Goal: Task Accomplishment & Management: Manage account settings

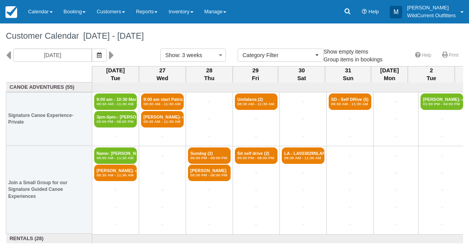
select select
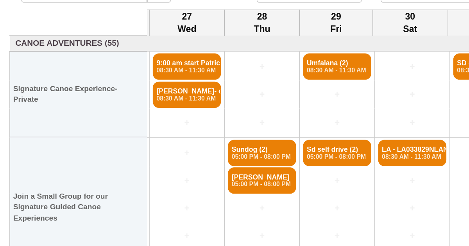
scroll to position [0, 45]
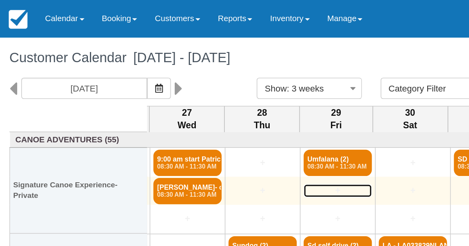
click at [225, 120] on link "+" at bounding box center [211, 119] width 43 height 8
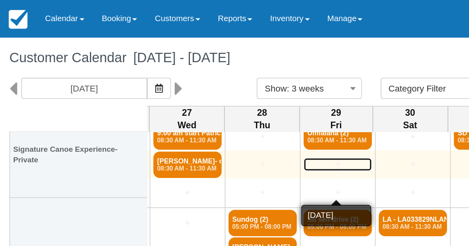
scroll to position [25, 45]
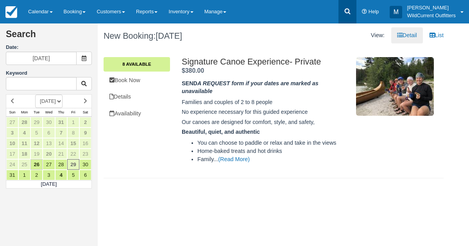
click at [346, 10] on icon at bounding box center [348, 11] width 8 height 8
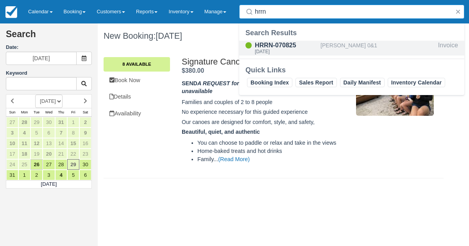
type input "hrrn"
click at [348, 41] on div "Andrew Plowright 0&1" at bounding box center [377, 48] width 115 height 15
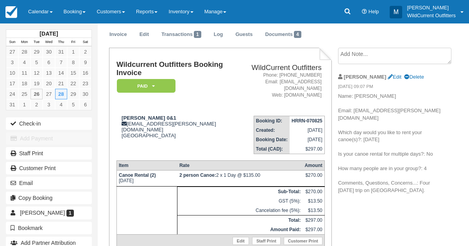
scroll to position [26, 0]
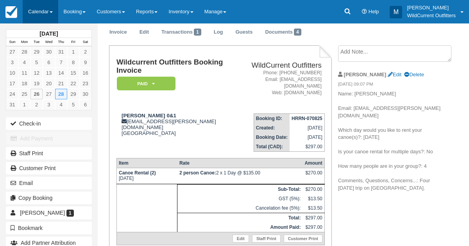
click at [36, 11] on link "Calendar" at bounding box center [41, 11] width 36 height 23
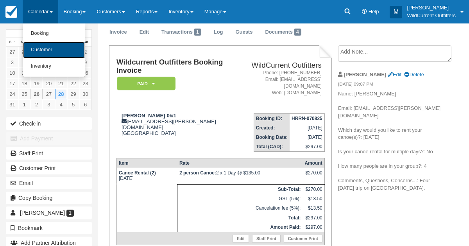
click at [39, 49] on link "Customer" at bounding box center [54, 50] width 62 height 16
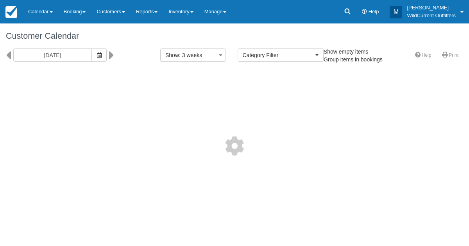
select select
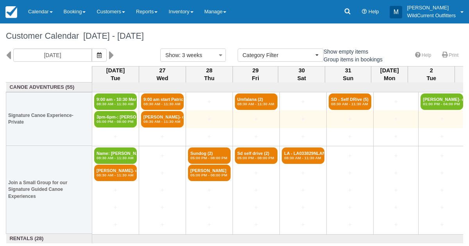
click at [301, 113] on td "+" at bounding box center [303, 119] width 47 height 18
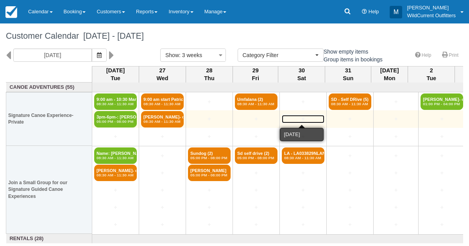
click at [300, 120] on link "+" at bounding box center [303, 119] width 43 height 8
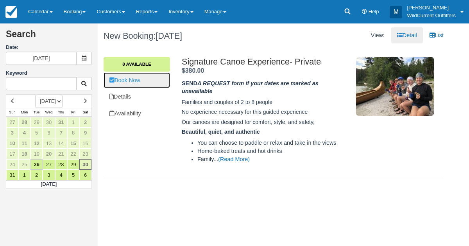
click at [151, 83] on link "Book Now" at bounding box center [137, 80] width 66 height 16
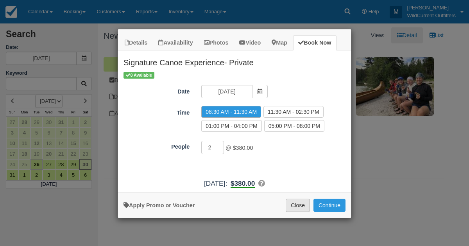
click at [296, 199] on button "Close" at bounding box center [298, 205] width 24 height 13
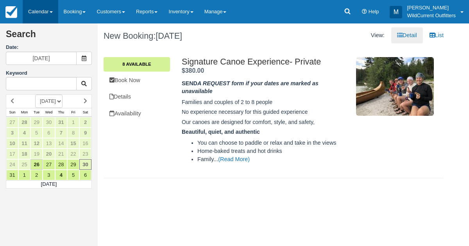
click at [32, 9] on link "Calendar" at bounding box center [41, 11] width 36 height 23
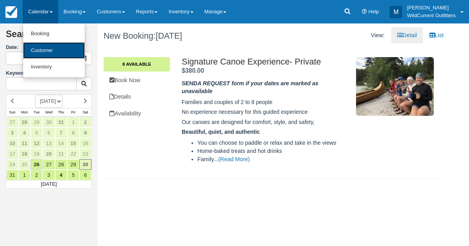
click at [34, 45] on link "Customer" at bounding box center [54, 50] width 62 height 17
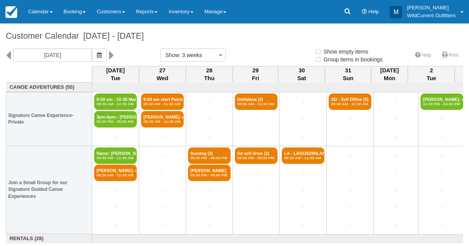
select select
click at [102, 55] on icon "button" at bounding box center [99, 54] width 5 height 5
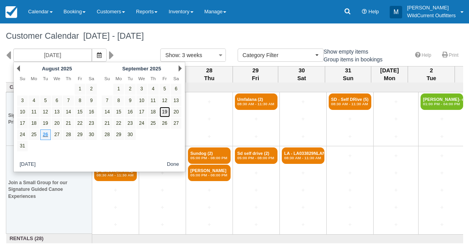
click at [166, 112] on link "19" at bounding box center [164, 112] width 11 height 11
type input "09/19/25"
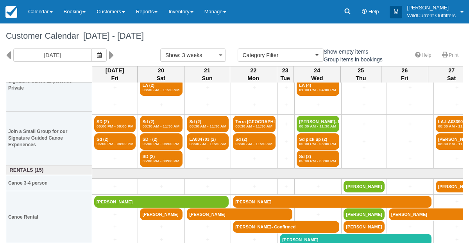
scroll to position [34, 0]
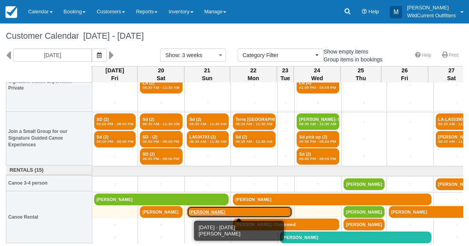
click at [195, 211] on link "Carson Brown" at bounding box center [240, 212] width 106 height 12
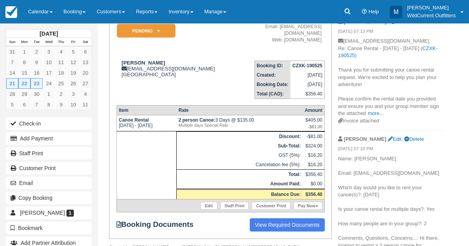
scroll to position [79, 0]
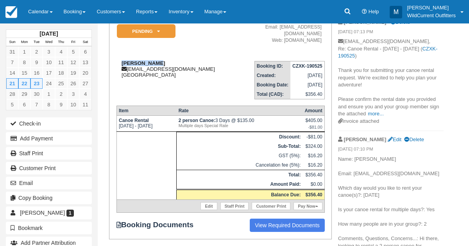
drag, startPoint x: 158, startPoint y: 55, endPoint x: 121, endPoint y: 57, distance: 37.2
click at [121, 60] on div "Carson Brown carsonkbrown@gmail.com Canada" at bounding box center [175, 69] width 118 height 18
copy strong "[PERSON_NAME]"
click at [36, 14] on link "Calendar" at bounding box center [41, 11] width 36 height 23
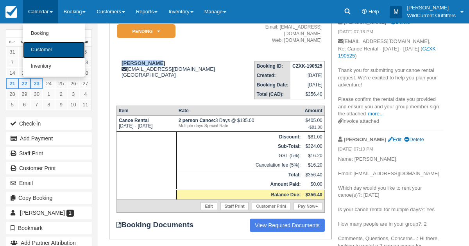
click at [38, 47] on link "Customer" at bounding box center [54, 50] width 62 height 16
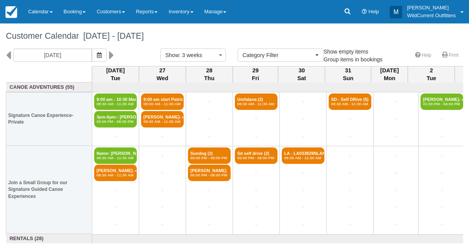
select select
click at [102, 54] on icon "button" at bounding box center [99, 54] width 5 height 5
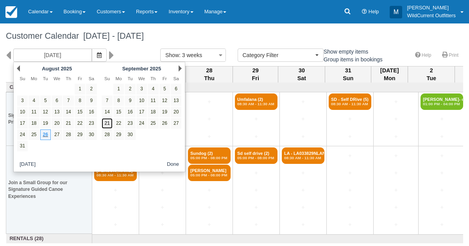
click at [107, 121] on link "21" at bounding box center [107, 123] width 11 height 11
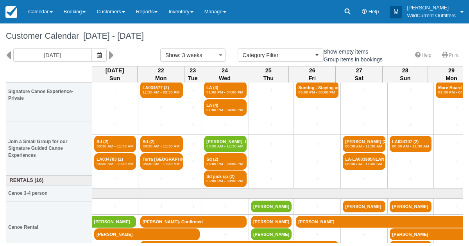
scroll to position [13, 0]
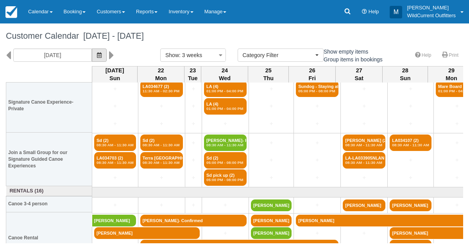
click at [102, 54] on icon "button" at bounding box center [99, 54] width 5 height 5
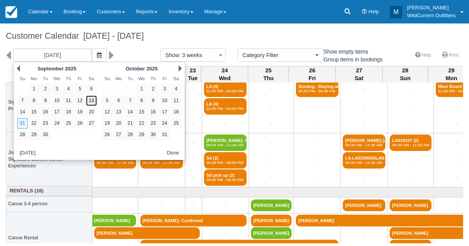
click at [89, 101] on link "13" at bounding box center [91, 100] width 11 height 11
type input "09/13/25"
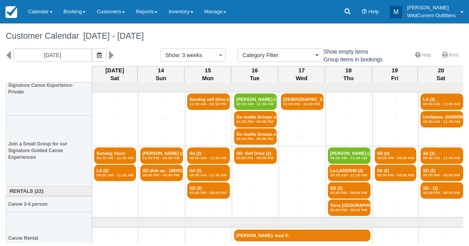
scroll to position [77, 0]
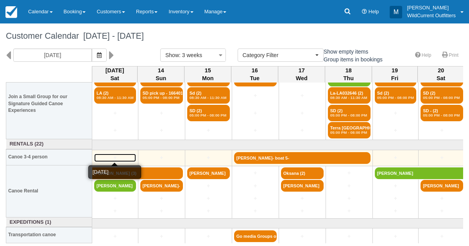
click at [111, 155] on link "+" at bounding box center [115, 158] width 42 height 8
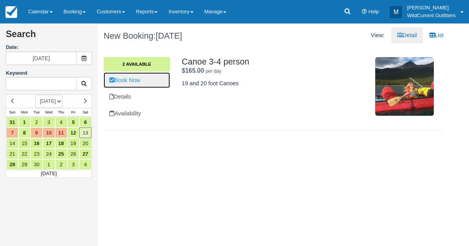
click at [145, 79] on link "Book Now" at bounding box center [137, 80] width 66 height 16
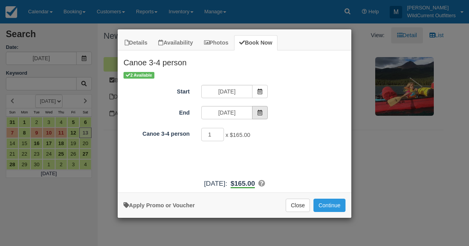
click at [261, 114] on icon "Item Modal" at bounding box center [259, 112] width 5 height 5
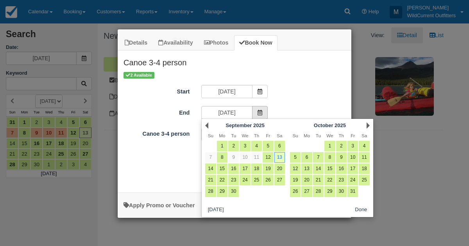
click at [261, 114] on icon "Item Modal" at bounding box center [259, 112] width 5 height 5
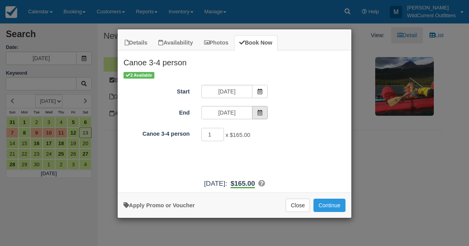
click at [261, 114] on icon "Item Modal" at bounding box center [259, 112] width 5 height 5
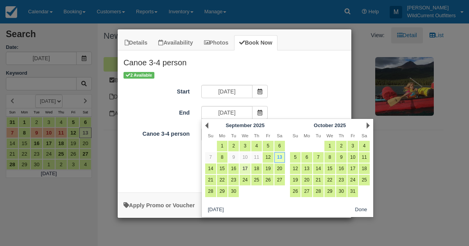
click at [244, 168] on link "17" at bounding box center [245, 168] width 11 height 11
type input "09/17/25"
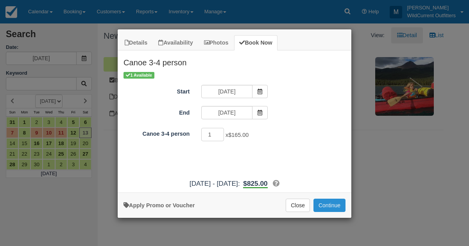
click at [328, 202] on button "Continue" at bounding box center [329, 205] width 32 height 13
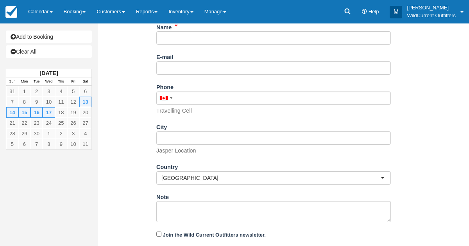
scroll to position [152, 0]
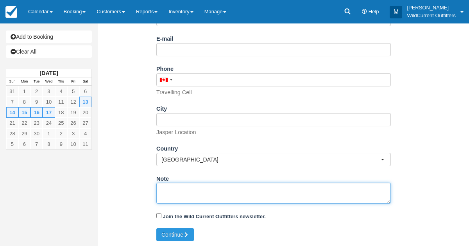
click at [210, 197] on textarea "Note" at bounding box center [273, 192] width 234 height 21
paste textarea "Name: Carsten Brehm Email: c.brehm@gmail.com Which day would you like to rent y…"
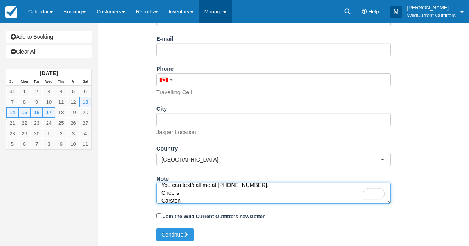
type textarea "Name: Carsten Brehm Email: c.brehm@gmail.com Which day would you like to rent y…"
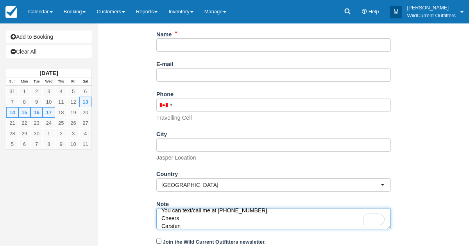
scroll to position [114, 0]
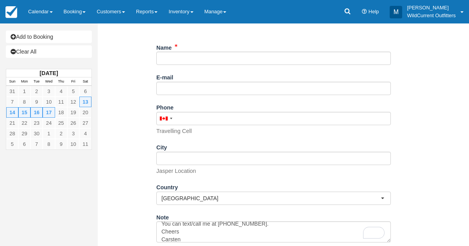
click at [175, 50] on div "Name" at bounding box center [273, 53] width 234 height 24
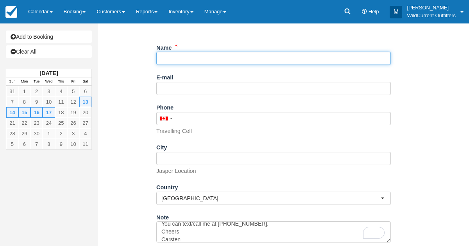
click at [174, 53] on input "Name" at bounding box center [273, 58] width 234 height 13
paste input "Carsten Brehm"
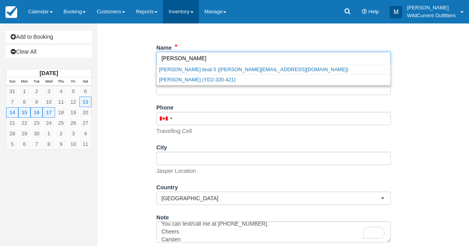
type input "Carsten Brehm"
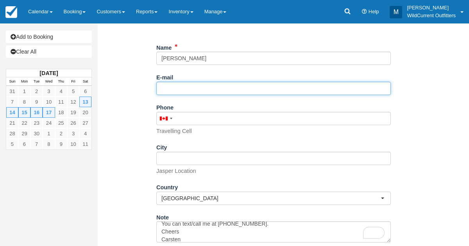
click at [162, 82] on input "E-mail" at bounding box center [273, 88] width 234 height 13
paste input "c.brehm@gmail.com"
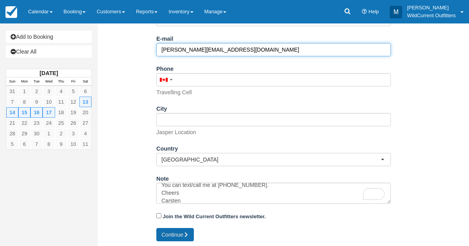
type input "c.brehm@gmail.com"
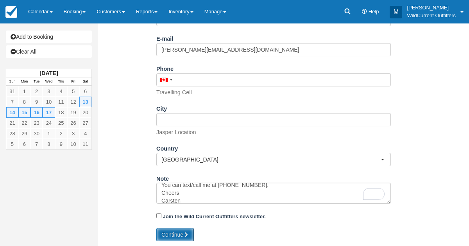
click at [166, 232] on button "Continue" at bounding box center [175, 234] width 38 height 13
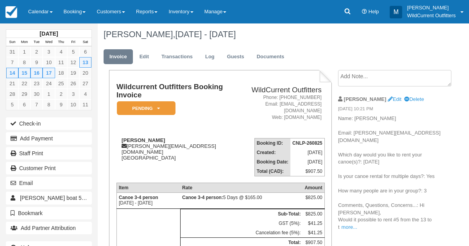
scroll to position [2, 0]
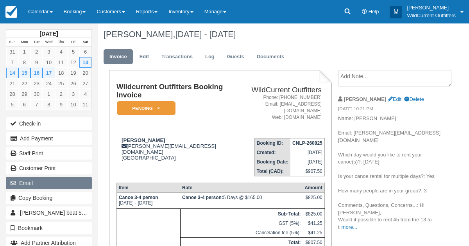
click at [26, 180] on button "Email" at bounding box center [49, 183] width 86 height 13
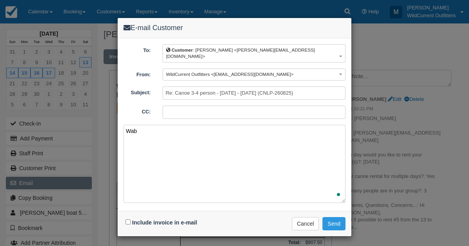
type textarea "Wa"
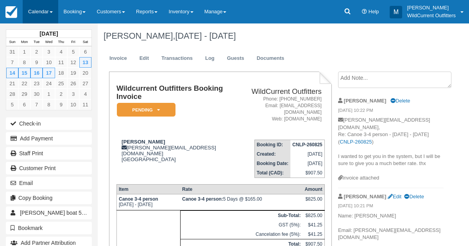
click at [43, 5] on link "Calendar" at bounding box center [41, 11] width 36 height 23
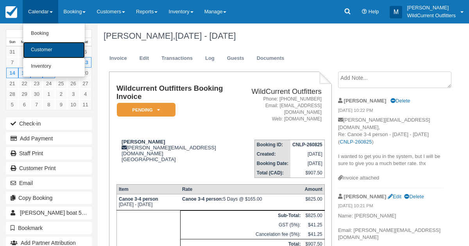
click at [39, 44] on link "Customer" at bounding box center [54, 50] width 62 height 16
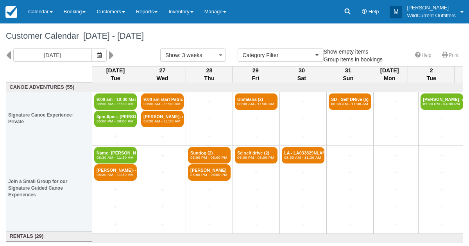
select select
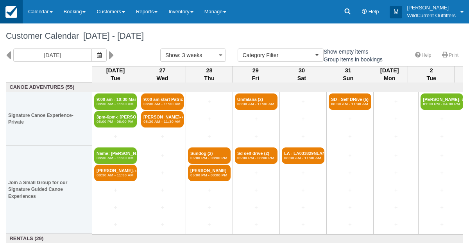
click at [8, 13] on img at bounding box center [11, 12] width 12 height 12
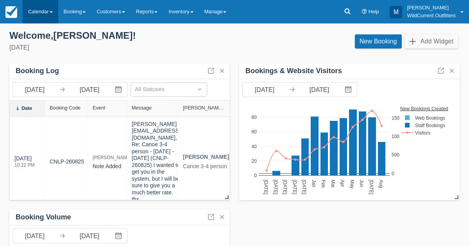
click at [36, 9] on link "Calendar" at bounding box center [41, 11] width 36 height 23
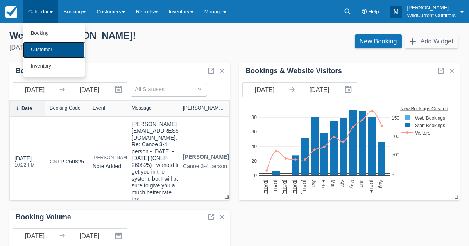
click at [36, 46] on link "Customer" at bounding box center [54, 50] width 62 height 16
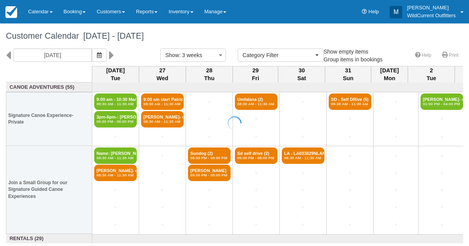
select select
click at [106, 54] on button "button" at bounding box center [99, 54] width 15 height 13
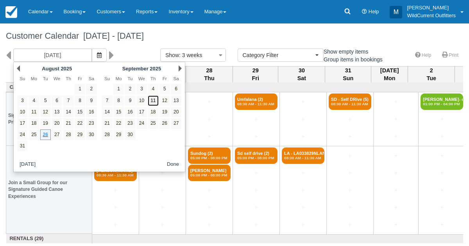
click at [154, 100] on link "11" at bounding box center [153, 100] width 11 height 11
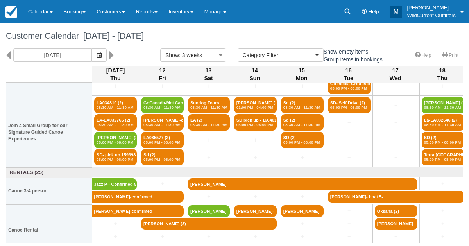
scroll to position [53, 0]
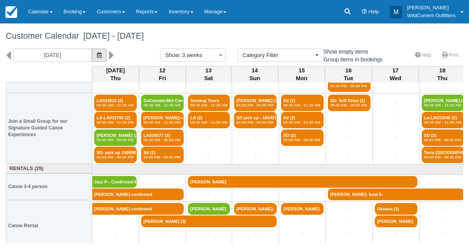
click at [107, 50] on button "button" at bounding box center [99, 54] width 15 height 13
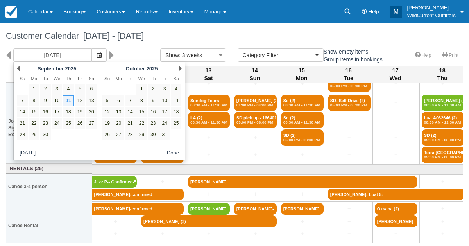
click at [70, 182] on th "Canoe 3-4 person" at bounding box center [49, 187] width 86 height 27
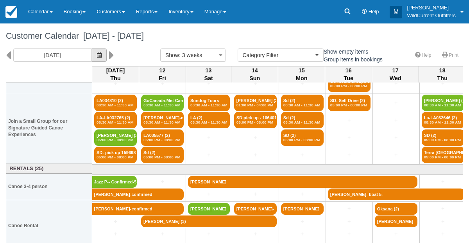
click at [107, 61] on button "button" at bounding box center [99, 54] width 15 height 13
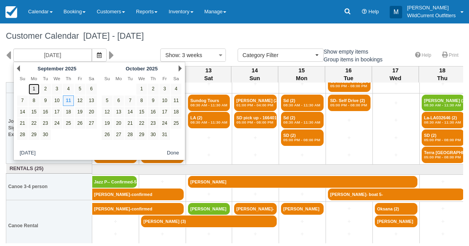
click at [32, 88] on link "1" at bounding box center [34, 89] width 11 height 11
type input "09/01/25"
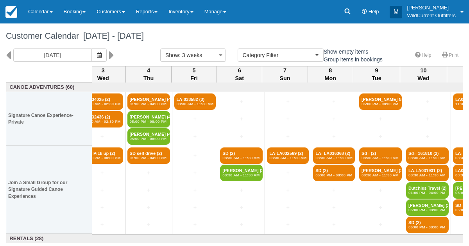
scroll to position [0, 107]
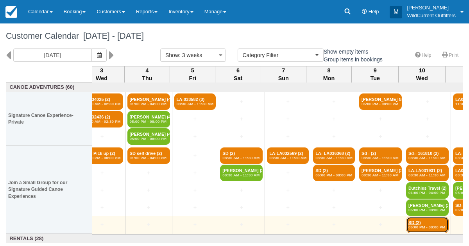
click at [419, 223] on link "SD (2) 05:00 PM - 08:00 PM" at bounding box center [427, 224] width 43 height 16
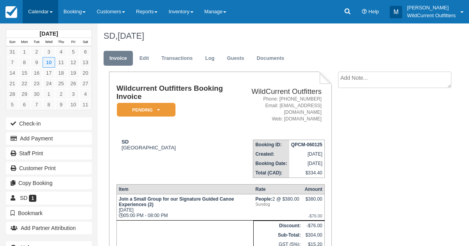
click at [29, 6] on link "Calendar" at bounding box center [41, 11] width 36 height 23
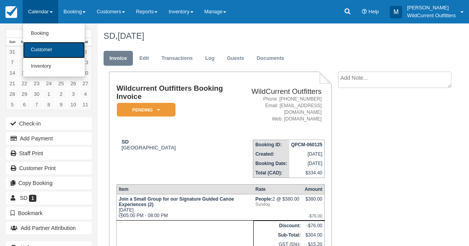
click at [32, 48] on link "Customer" at bounding box center [54, 50] width 62 height 16
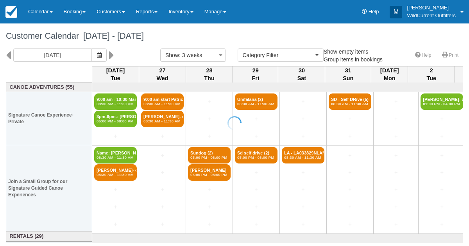
select select
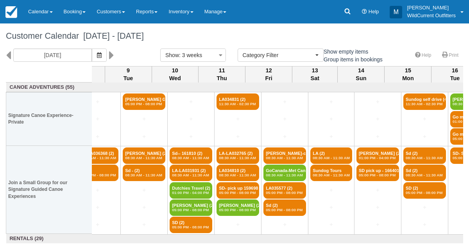
scroll to position [0, 638]
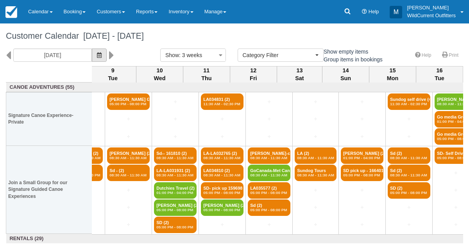
click at [102, 56] on icon "button" at bounding box center [99, 54] width 5 height 5
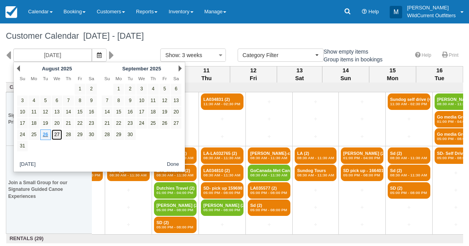
click at [55, 132] on link "27" at bounding box center [57, 134] width 11 height 11
type input "08/27/25"
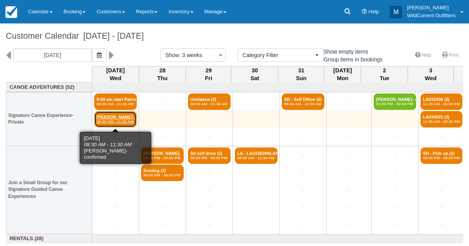
click at [117, 119] on em "08:30 AM - 11:30 AM" at bounding box center [116, 121] width 38 height 5
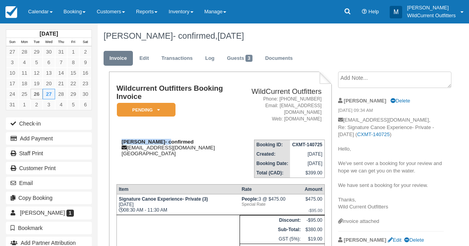
drag, startPoint x: 165, startPoint y: 141, endPoint x: 122, endPoint y: 143, distance: 43.4
click at [122, 143] on strong "Joanna Linnegar- confirmed" at bounding box center [158, 142] width 72 height 6
copy strong "Joanna Linnegar-"
click at [37, 15] on link "Calendar" at bounding box center [41, 11] width 36 height 23
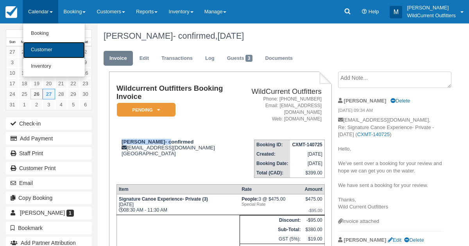
click at [38, 46] on link "Customer" at bounding box center [54, 50] width 62 height 16
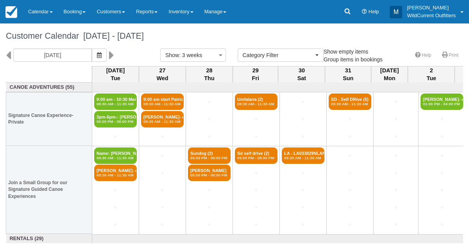
select select
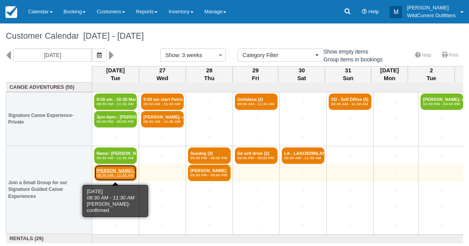
click at [100, 168] on link "[PERSON_NAME]- confir (2) 08:30 AM - 11:30 AM" at bounding box center [115, 173] width 43 height 16
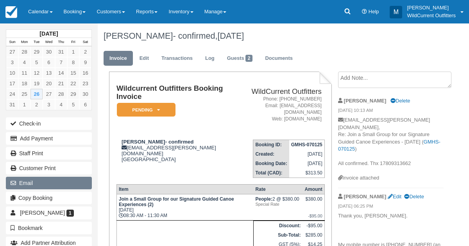
click at [41, 179] on button "Email" at bounding box center [49, 183] width 86 height 13
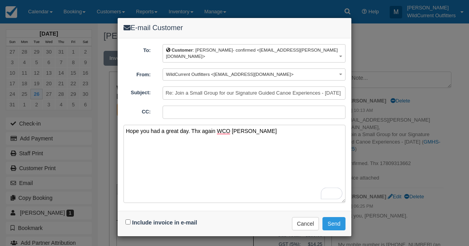
type textarea "Hope you had a great day. Thx again WCO Travis"
click at [128, 219] on input "Include invoice in e-mail" at bounding box center [127, 221] width 5 height 5
checkbox input "true"
click at [331, 217] on button "Send" at bounding box center [333, 223] width 23 height 13
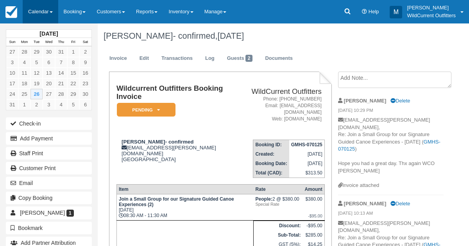
click at [33, 5] on link "Calendar" at bounding box center [41, 11] width 36 height 23
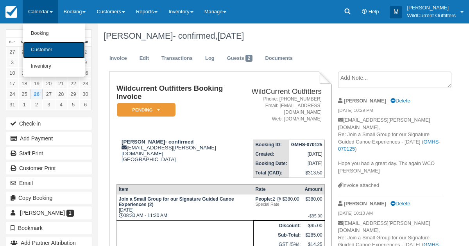
click at [40, 47] on link "Customer" at bounding box center [54, 50] width 62 height 16
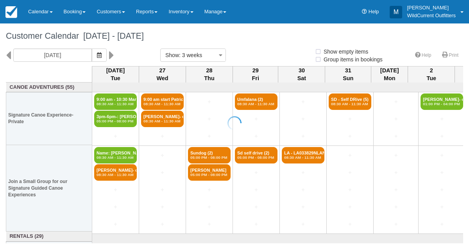
select select
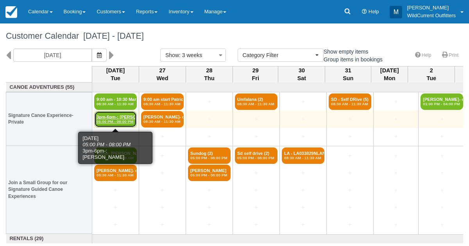
click at [106, 115] on link "3pm-6pm-: Christian (5) 05:00 PM - 08:00 PM" at bounding box center [115, 119] width 43 height 16
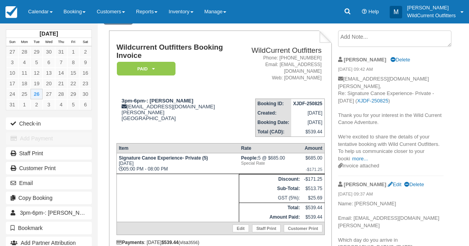
scroll to position [42, 0]
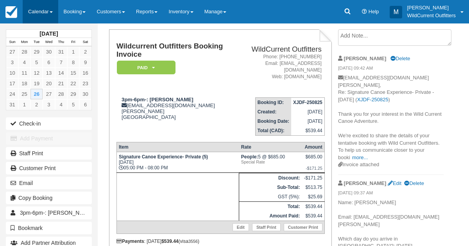
click at [33, 5] on link "Calendar" at bounding box center [41, 11] width 36 height 23
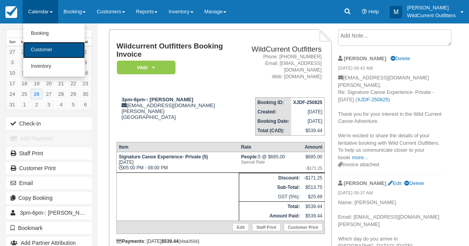
click at [36, 55] on link "Customer" at bounding box center [54, 50] width 62 height 16
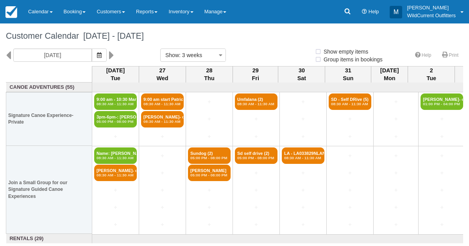
select select
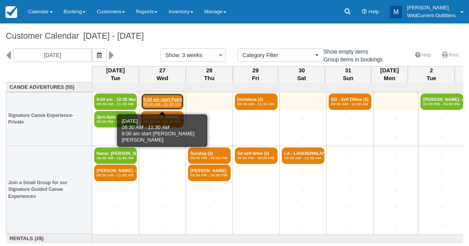
click at [154, 100] on link "9:00 am start Patric (3) 08:30 AM - 11:30 AM" at bounding box center [162, 101] width 43 height 16
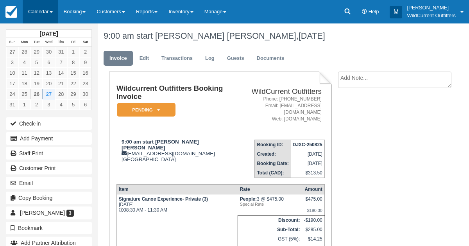
click at [40, 6] on link "Calendar" at bounding box center [41, 11] width 36 height 23
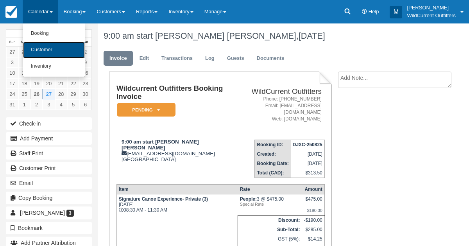
click at [43, 47] on link "Customer" at bounding box center [54, 50] width 62 height 16
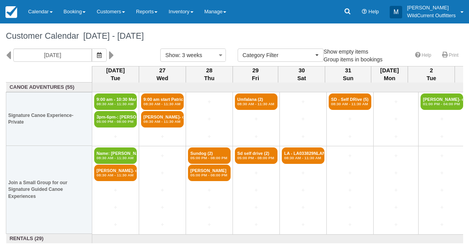
select select
click at [8, 55] on icon at bounding box center [8, 54] width 5 height 13
type input "08/05/25"
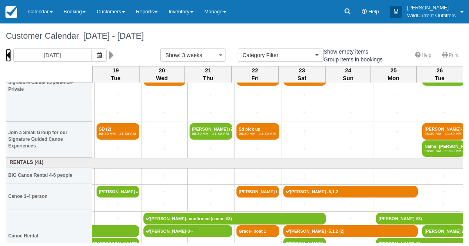
scroll to position [61, 623]
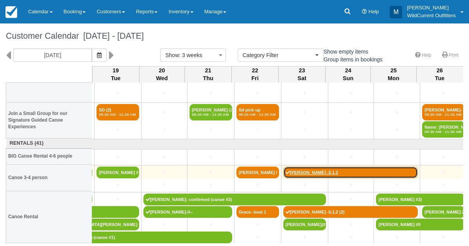
click at [301, 172] on link "Clinton Schamehorn -5,1,2" at bounding box center [350, 172] width 135 height 12
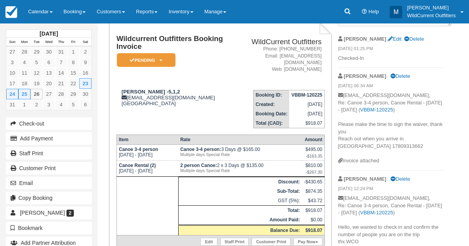
scroll to position [66, 0]
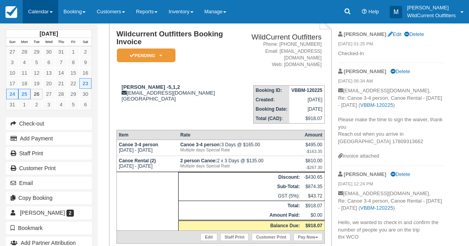
click at [42, 12] on link "Calendar" at bounding box center [41, 11] width 36 height 23
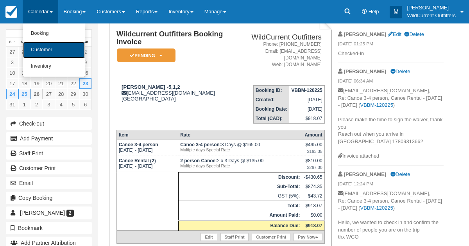
click at [48, 55] on link "Customer" at bounding box center [54, 50] width 62 height 16
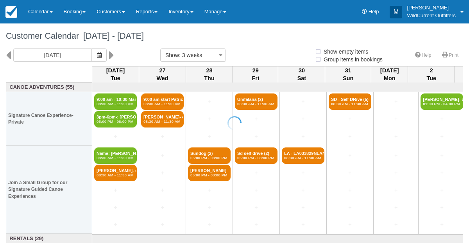
select select
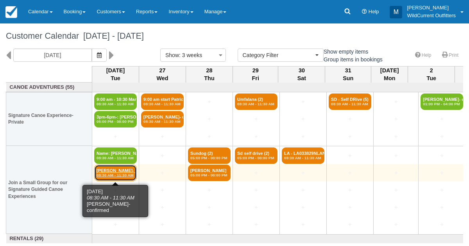
click at [104, 174] on em "08:30 AM - 11:30 AM" at bounding box center [116, 175] width 38 height 5
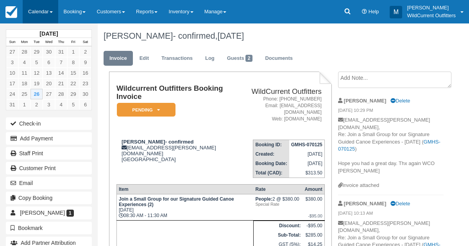
click at [41, 10] on link "Calendar" at bounding box center [41, 11] width 36 height 23
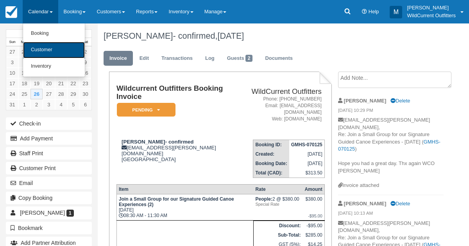
click at [41, 45] on link "Customer" at bounding box center [54, 50] width 62 height 16
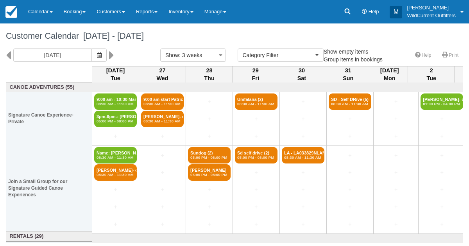
select select
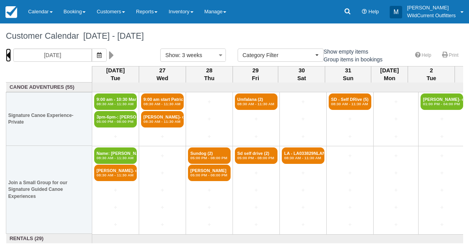
click at [9, 52] on icon at bounding box center [8, 54] width 5 height 13
type input "08/05/25"
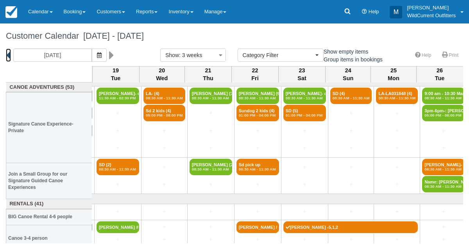
scroll to position [0, 623]
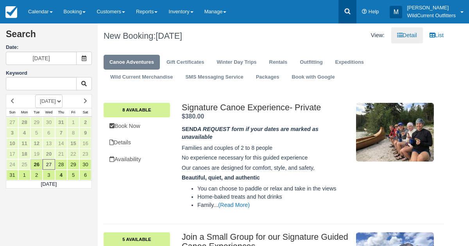
click at [347, 12] on icon at bounding box center [348, 11] width 8 height 8
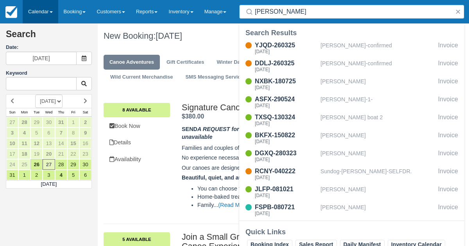
type input "david"
click at [33, 15] on link "Calendar" at bounding box center [41, 11] width 36 height 23
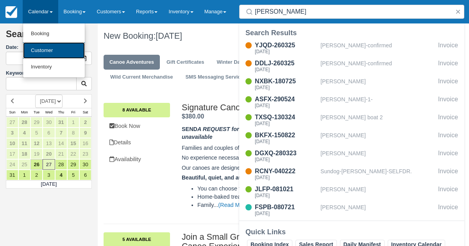
click at [35, 46] on link "Customer" at bounding box center [54, 50] width 62 height 17
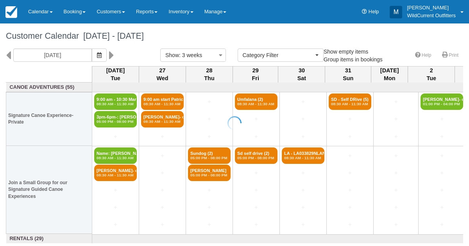
select select
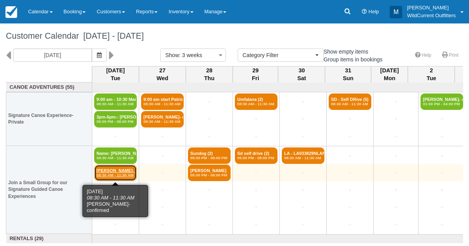
click at [111, 166] on link "Mark McGarry- confir (2) 08:30 AM - 11:30 AM" at bounding box center [115, 173] width 43 height 16
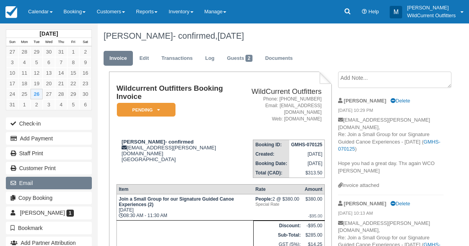
click at [34, 177] on button "Email" at bounding box center [49, 183] width 86 height 13
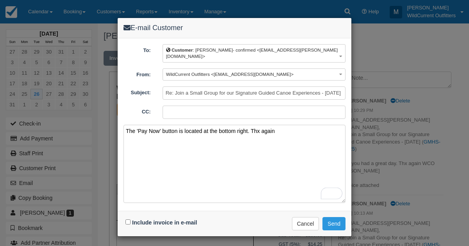
type textarea "The 'Pay Now' button is located at the bottom right. Thx again"
click at [127, 219] on input "Include invoice in e-mail" at bounding box center [127, 221] width 5 height 5
checkbox input "true"
click at [329, 217] on button "Send" at bounding box center [333, 223] width 23 height 13
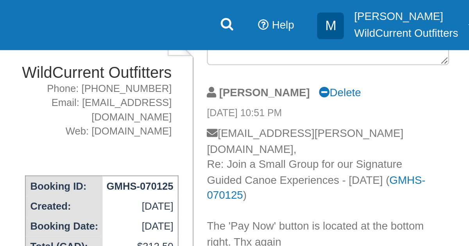
scroll to position [57, 0]
